Goal: Task Accomplishment & Management: Manage account settings

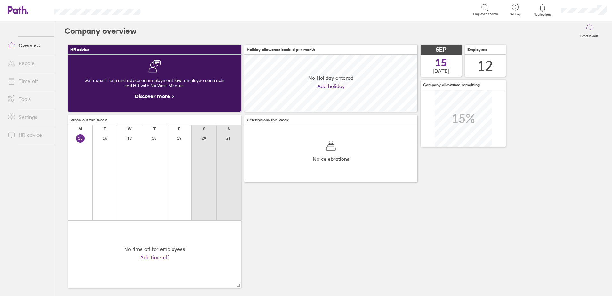
scroll to position [57, 173]
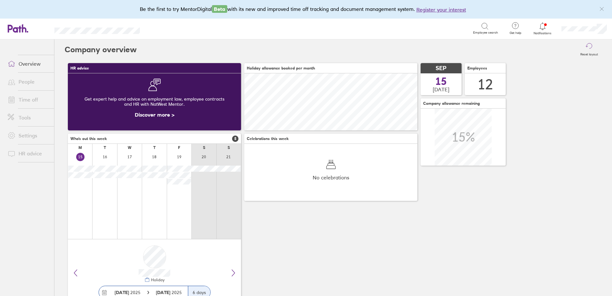
click at [541, 28] on icon at bounding box center [543, 26] width 8 height 8
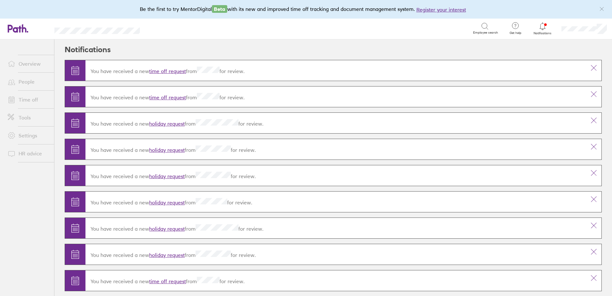
click at [168, 73] on link "time off request" at bounding box center [167, 71] width 37 height 6
